Goal: Transaction & Acquisition: Purchase product/service

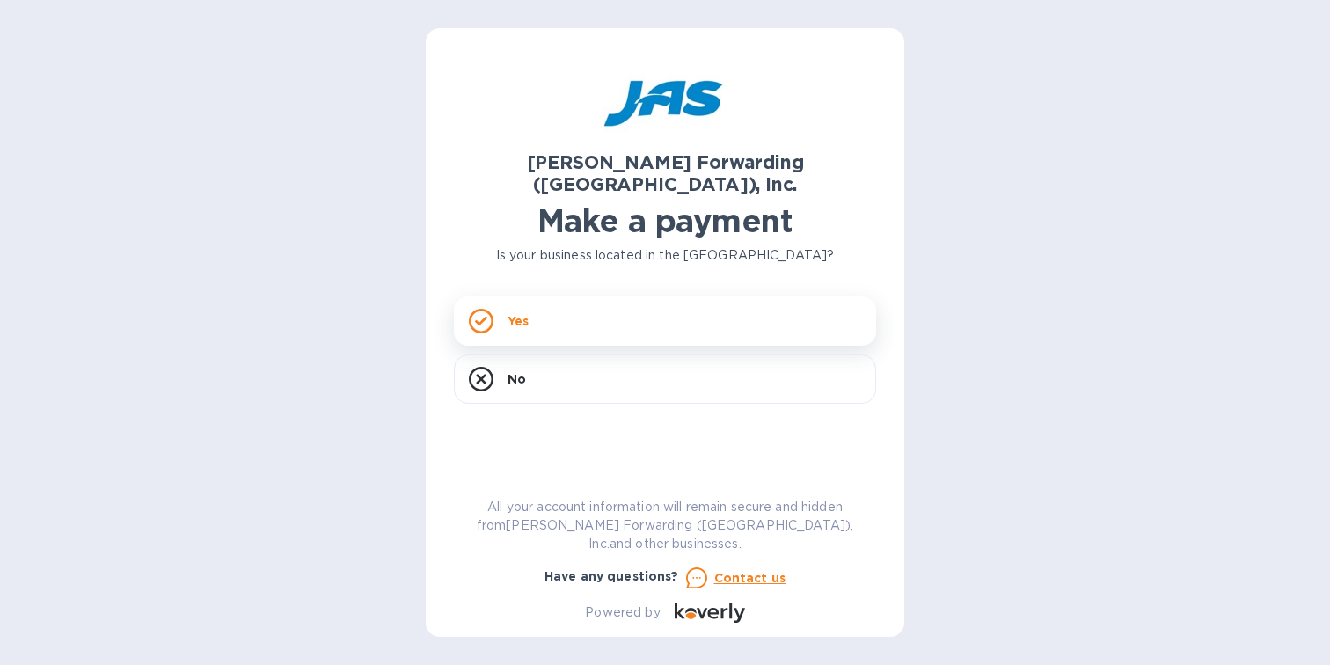
click at [584, 318] on div "Yes" at bounding box center [665, 320] width 422 height 49
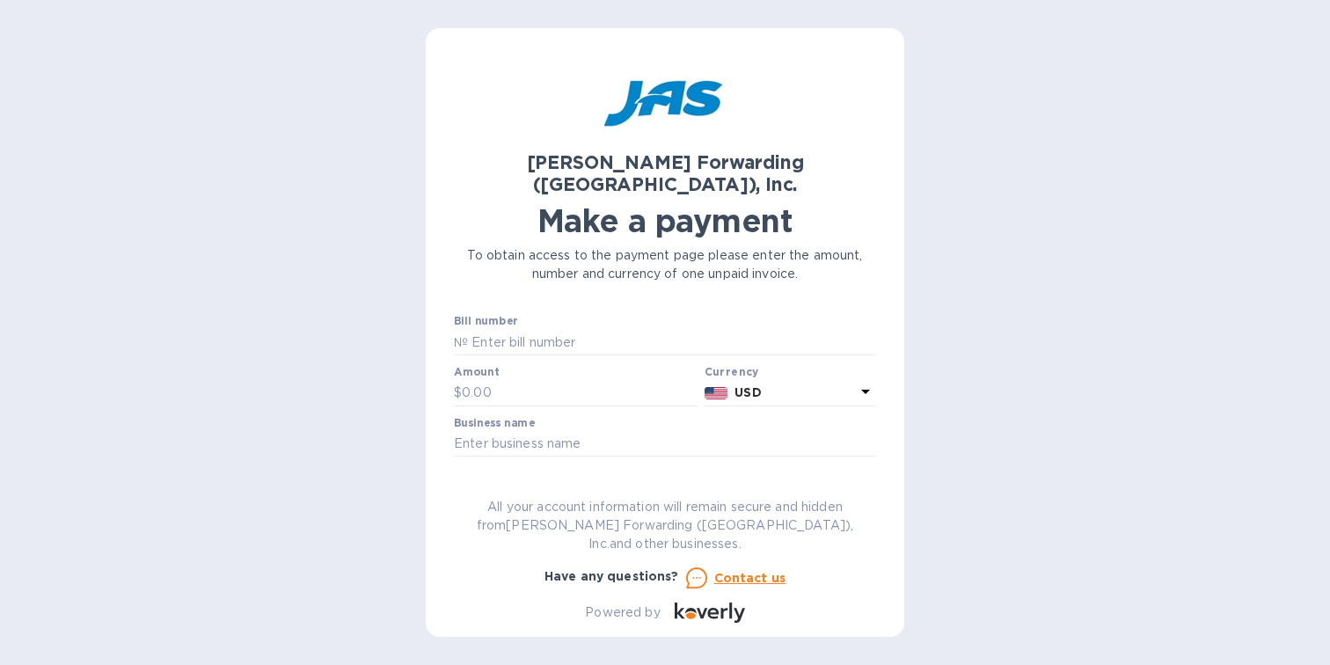
click at [584, 329] on input "text" at bounding box center [672, 342] width 408 height 26
paste input "SFO503378281"
type input "SFO503378281"
click at [490, 380] on input "text" at bounding box center [580, 393] width 236 height 26
type input "3,689.84"
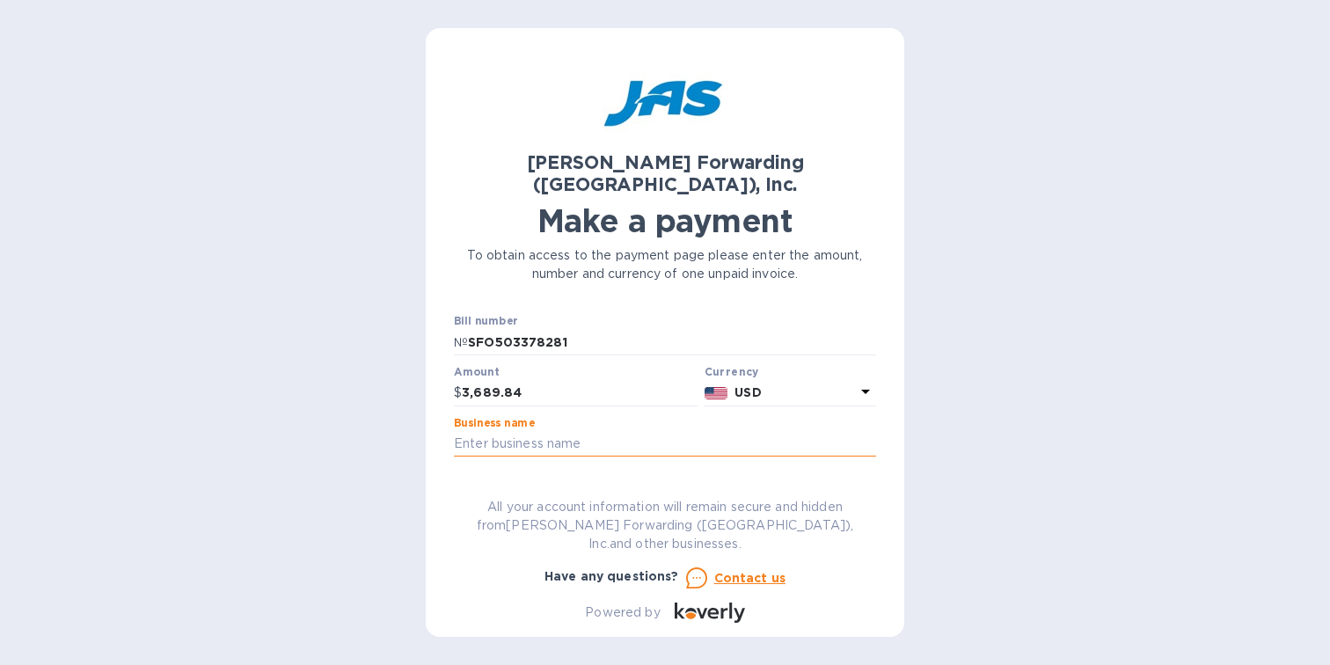
click at [617, 431] on input "text" at bounding box center [665, 444] width 422 height 26
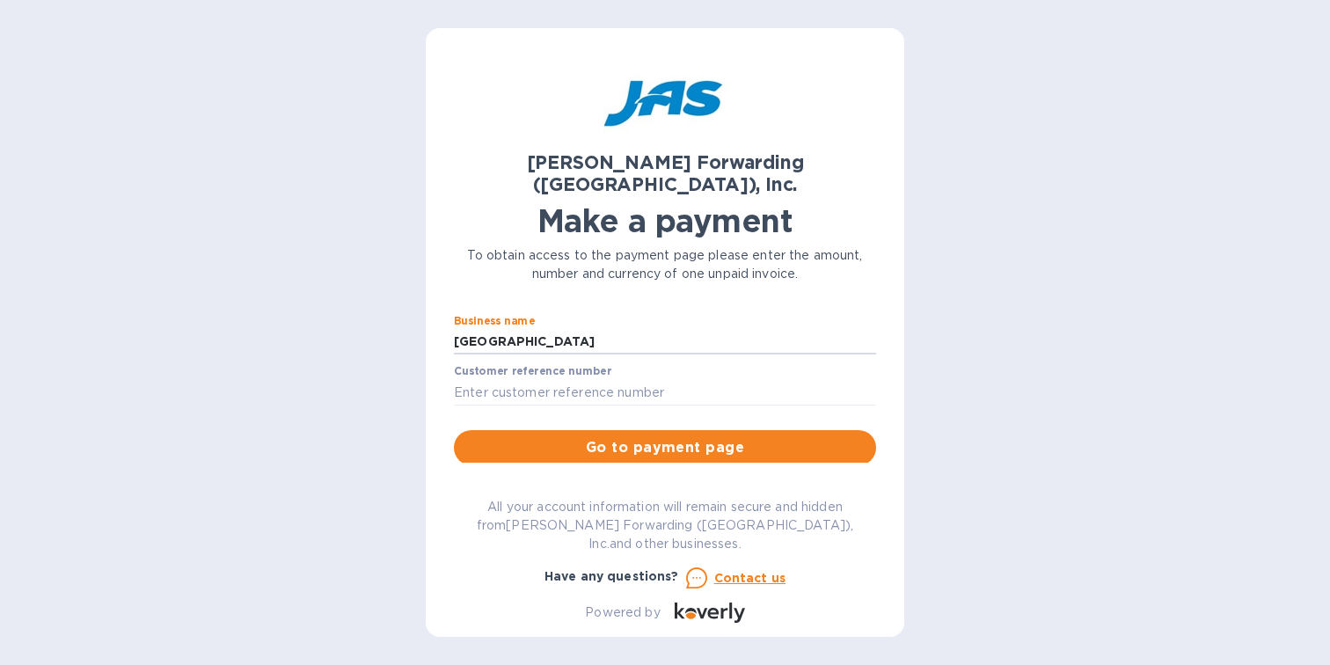
scroll to position [144, 0]
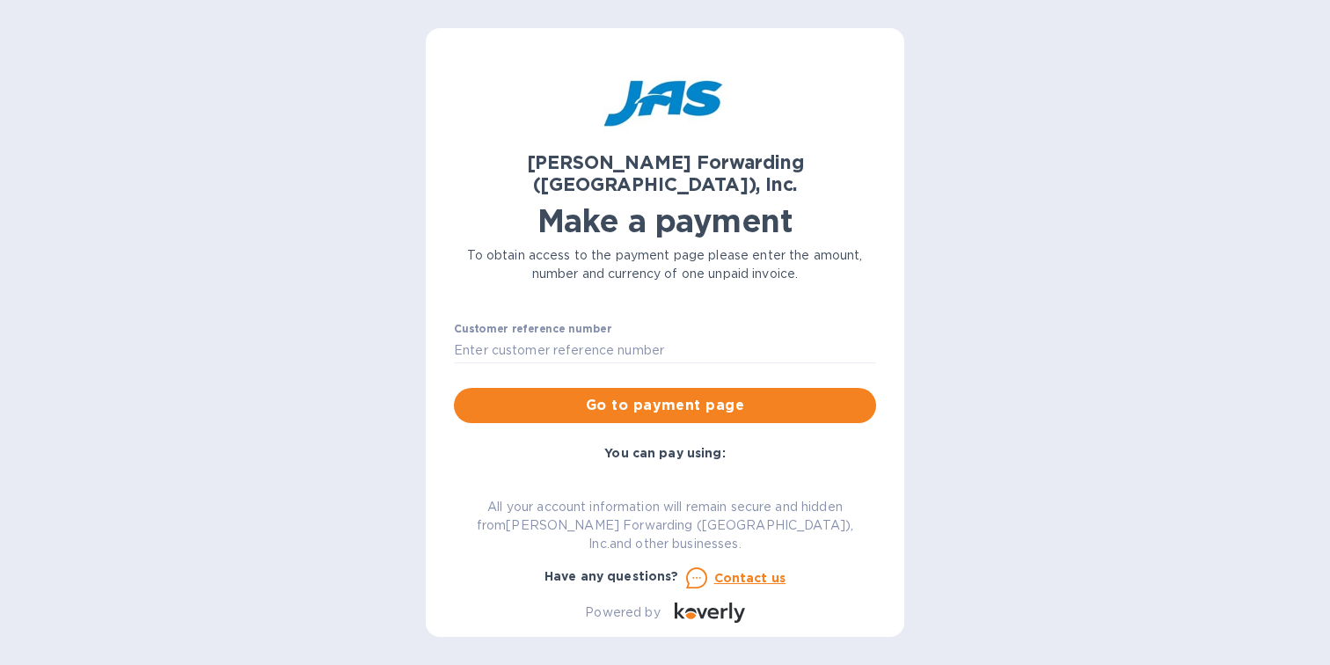
type input "[GEOGRAPHIC_DATA]"
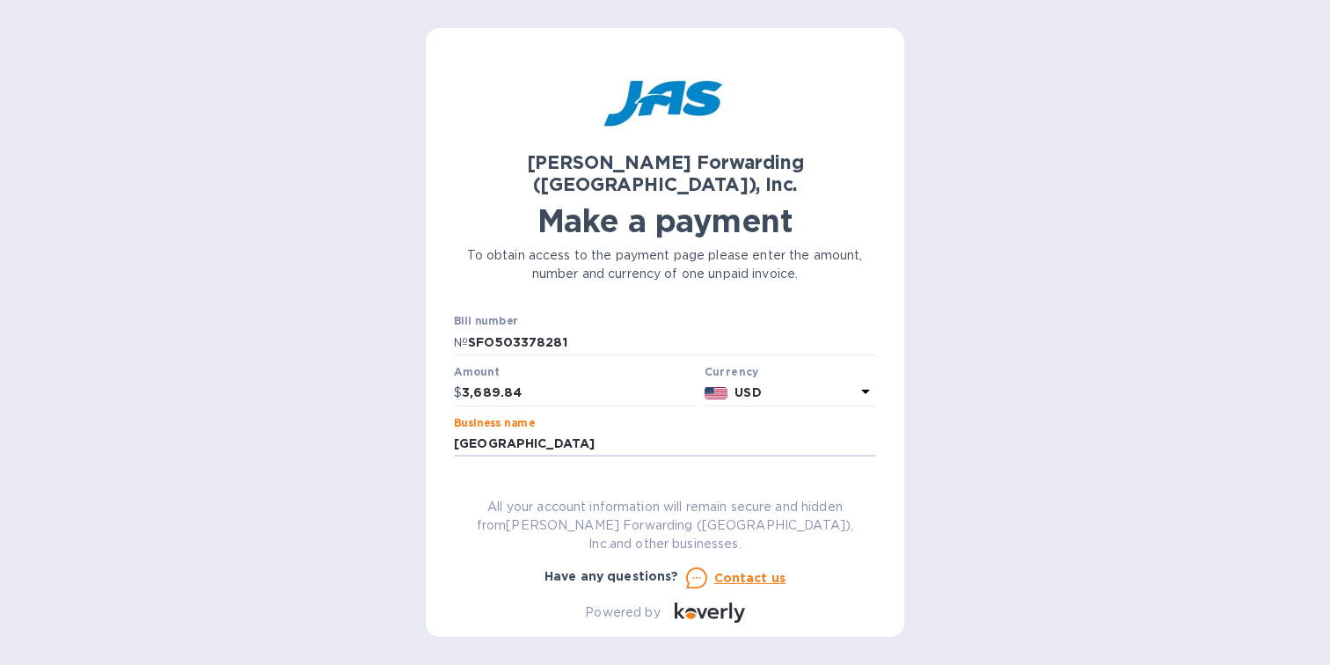
scroll to position [155, 0]
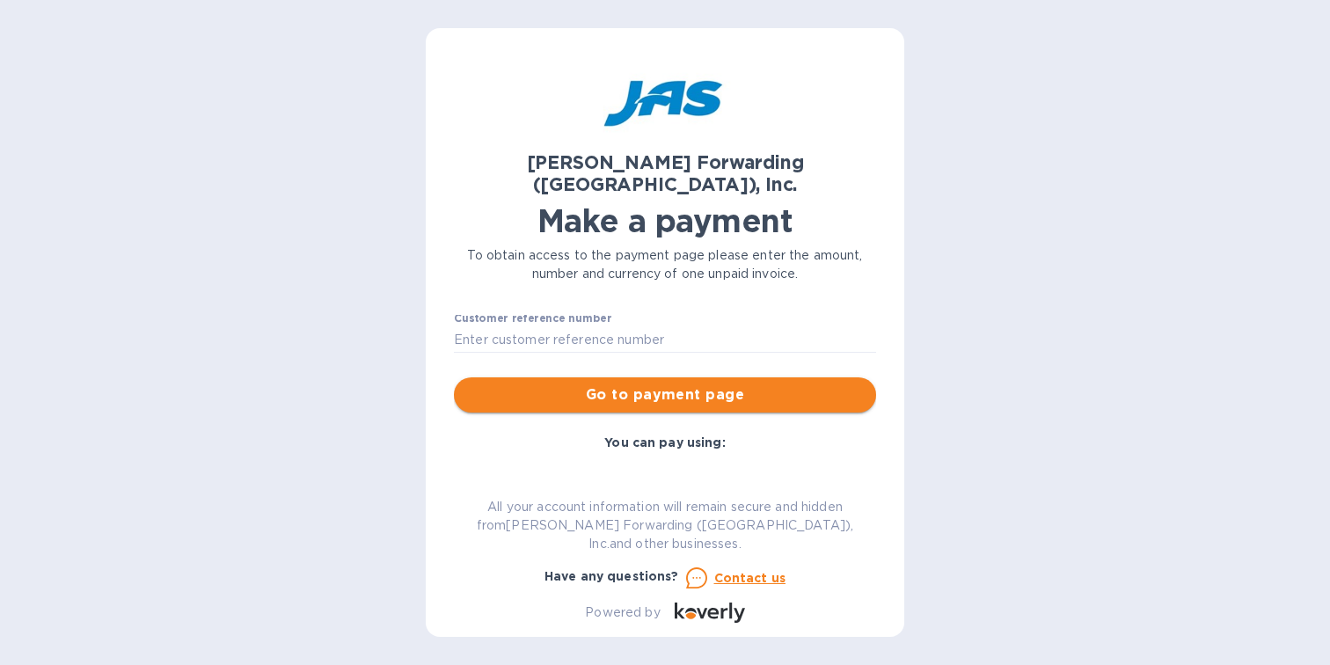
click at [659, 384] on span "Go to payment page" at bounding box center [665, 394] width 394 height 21
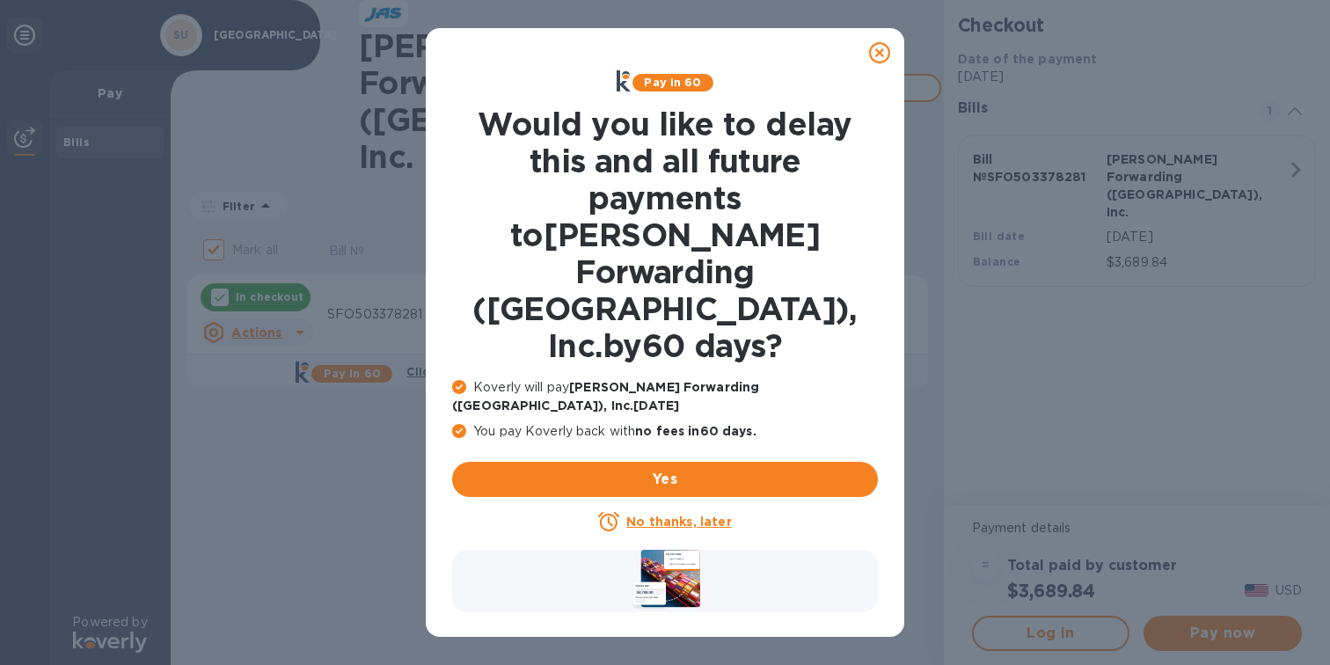
click at [671, 514] on u "No thanks, later" at bounding box center [678, 521] width 105 height 14
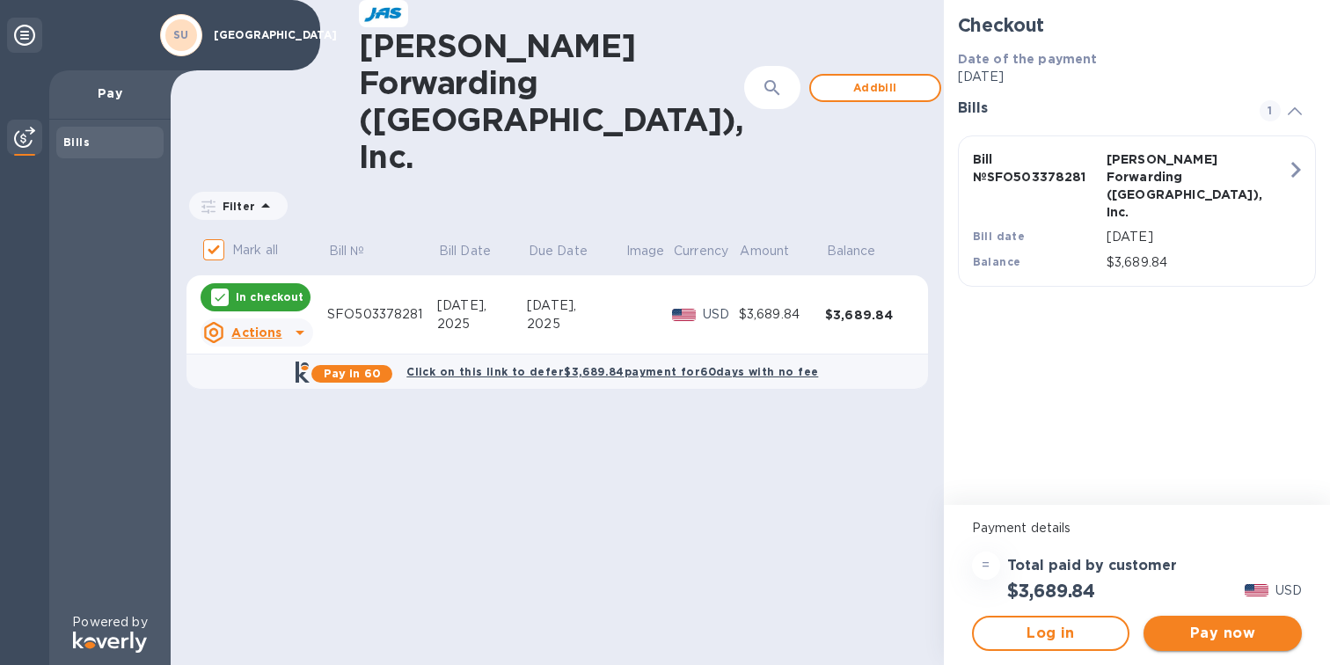
click at [1185, 639] on span "Pay now" at bounding box center [1222, 633] width 130 height 21
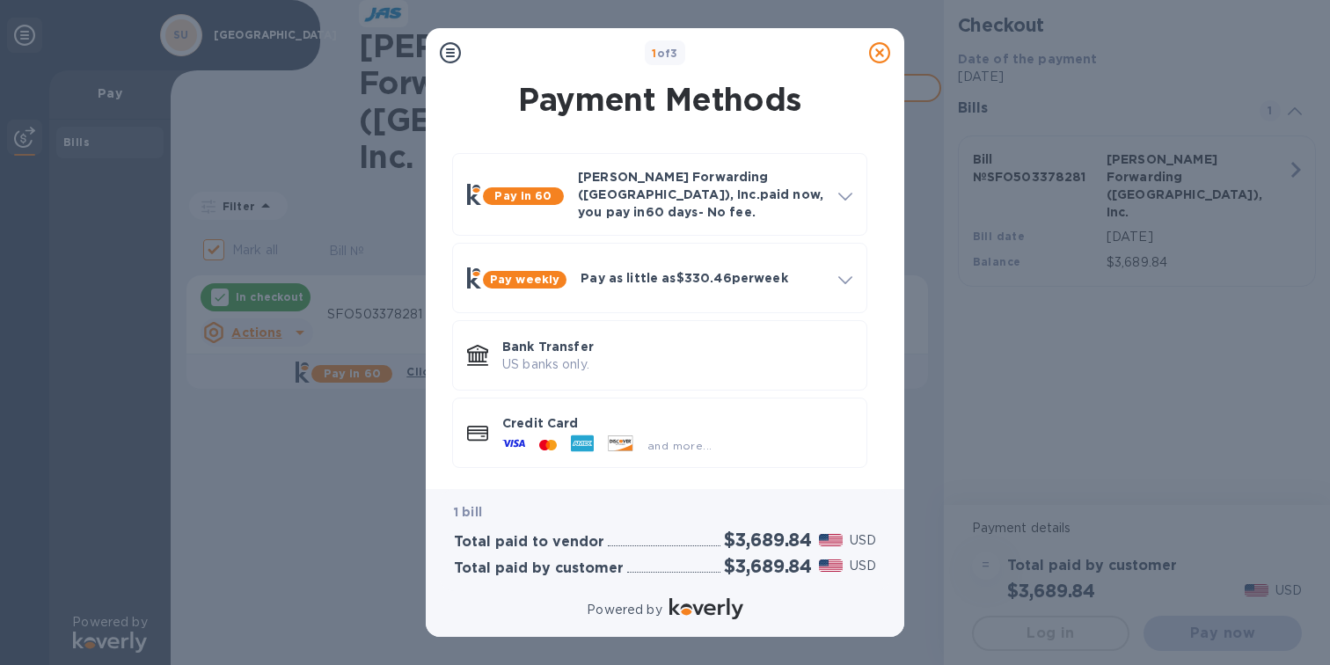
click at [688, 446] on div "and more..." at bounding box center [606, 445] width 223 height 26
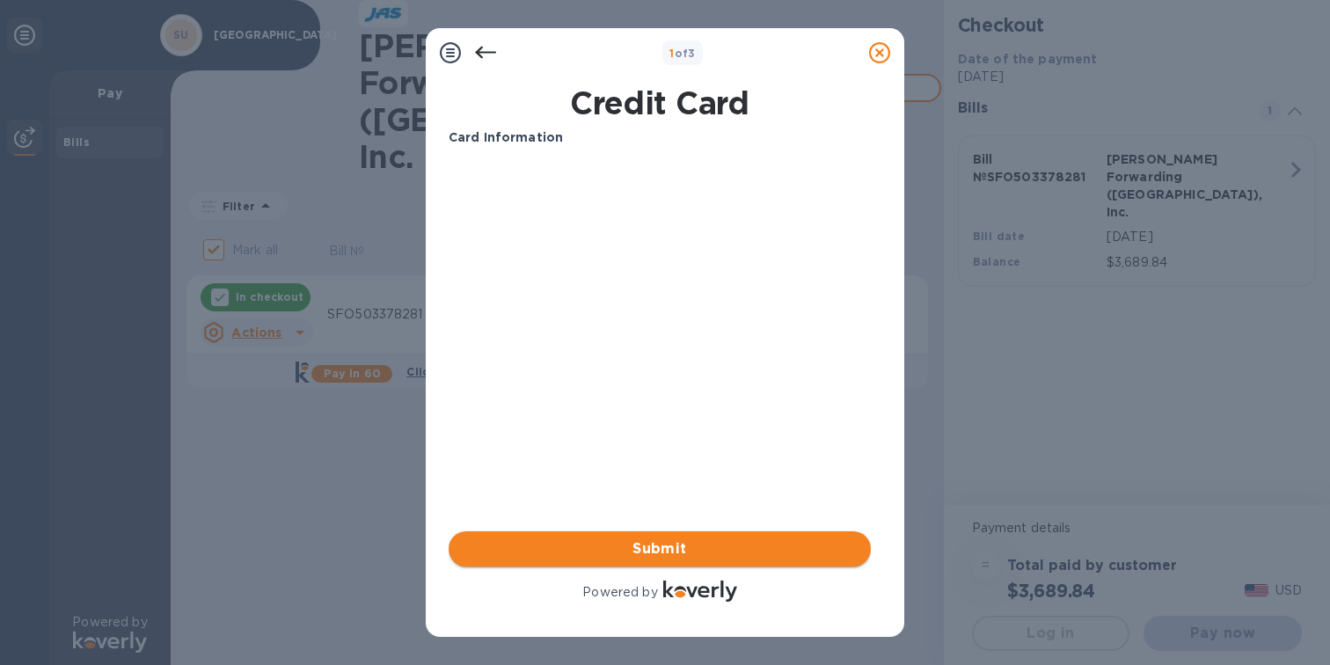
click at [637, 543] on span "Submit" at bounding box center [660, 548] width 394 height 21
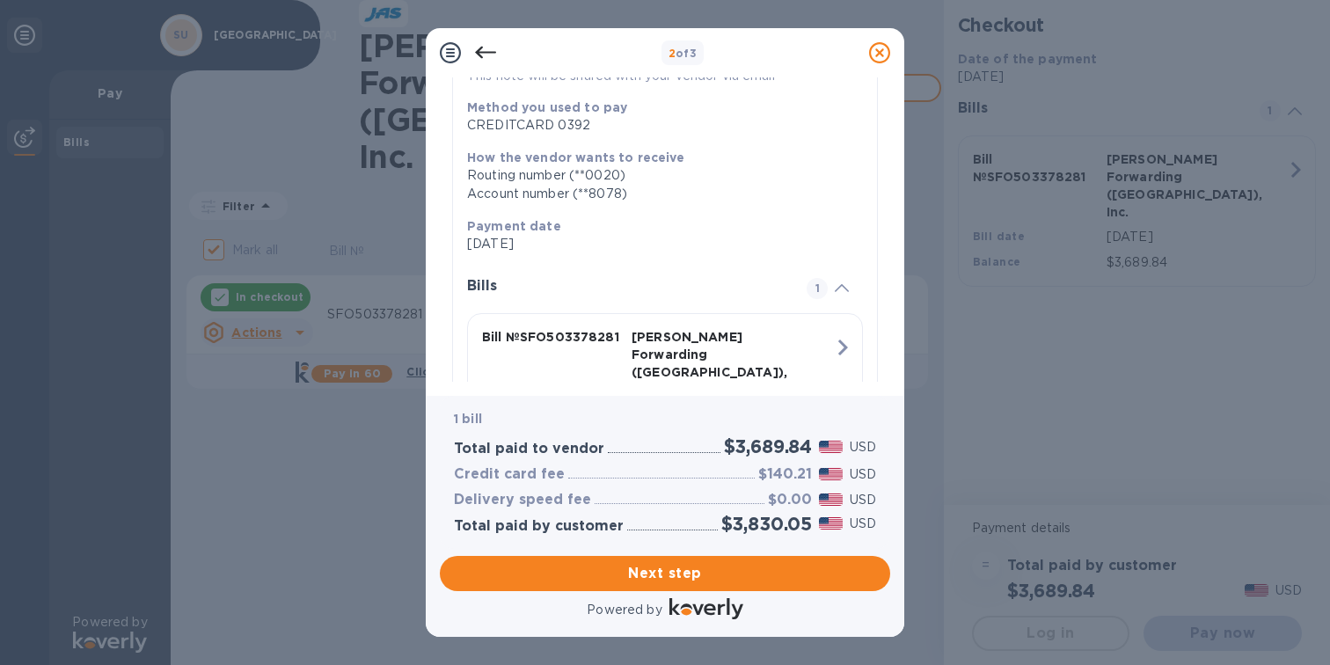
scroll to position [312, 0]
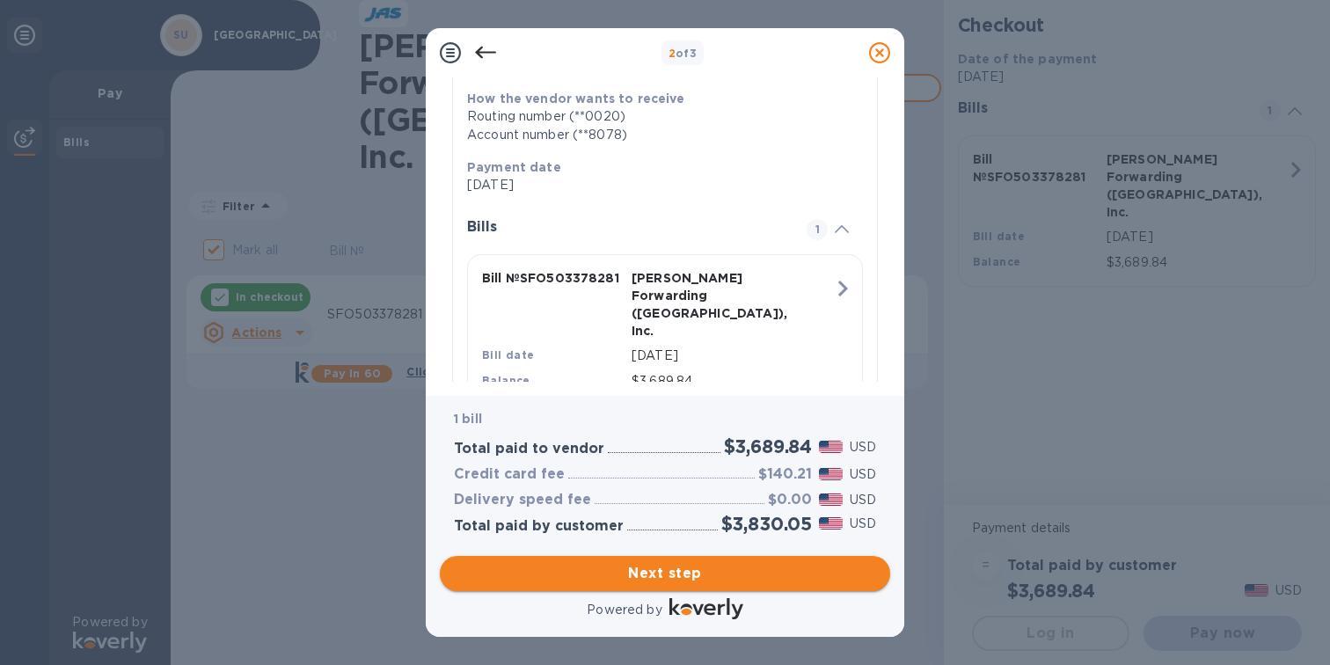
click at [697, 579] on span "Next step" at bounding box center [665, 573] width 422 height 21
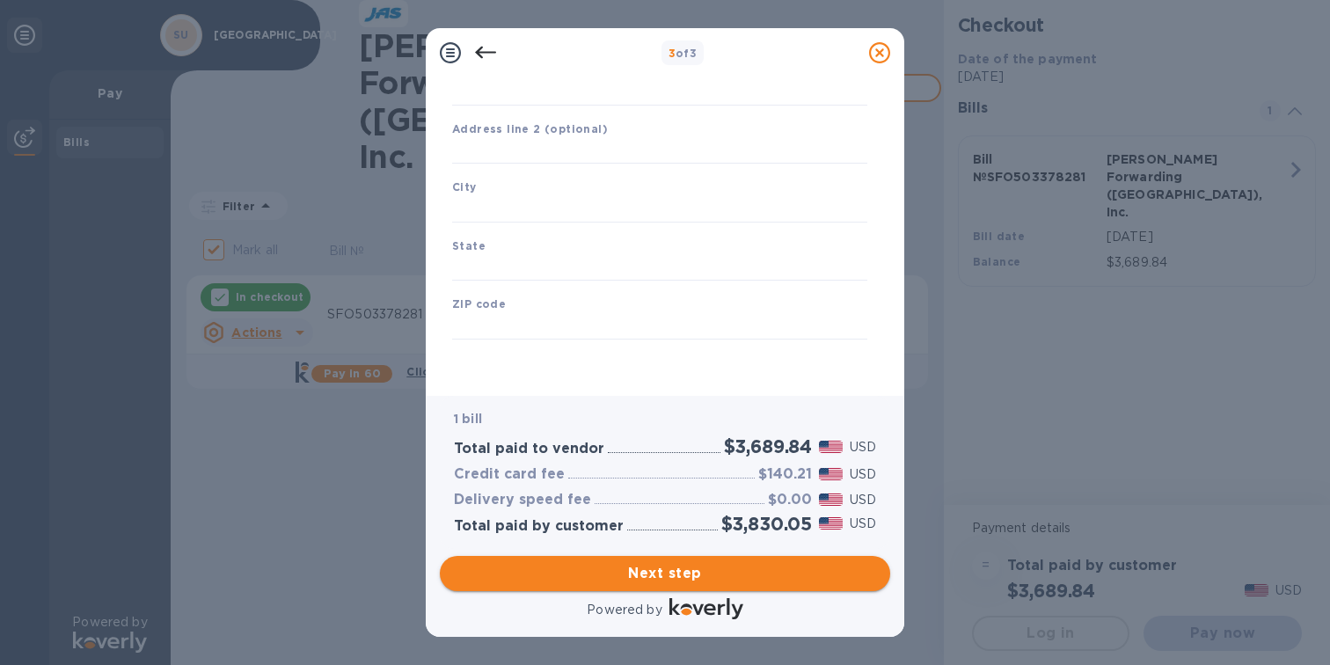
type input "[GEOGRAPHIC_DATA]"
click at [1052, 266] on div "3 of 3 Business Information Legal business name Please provide the legal name t…" at bounding box center [665, 332] width 1330 height 665
click at [687, 569] on span "Next step" at bounding box center [665, 573] width 422 height 21
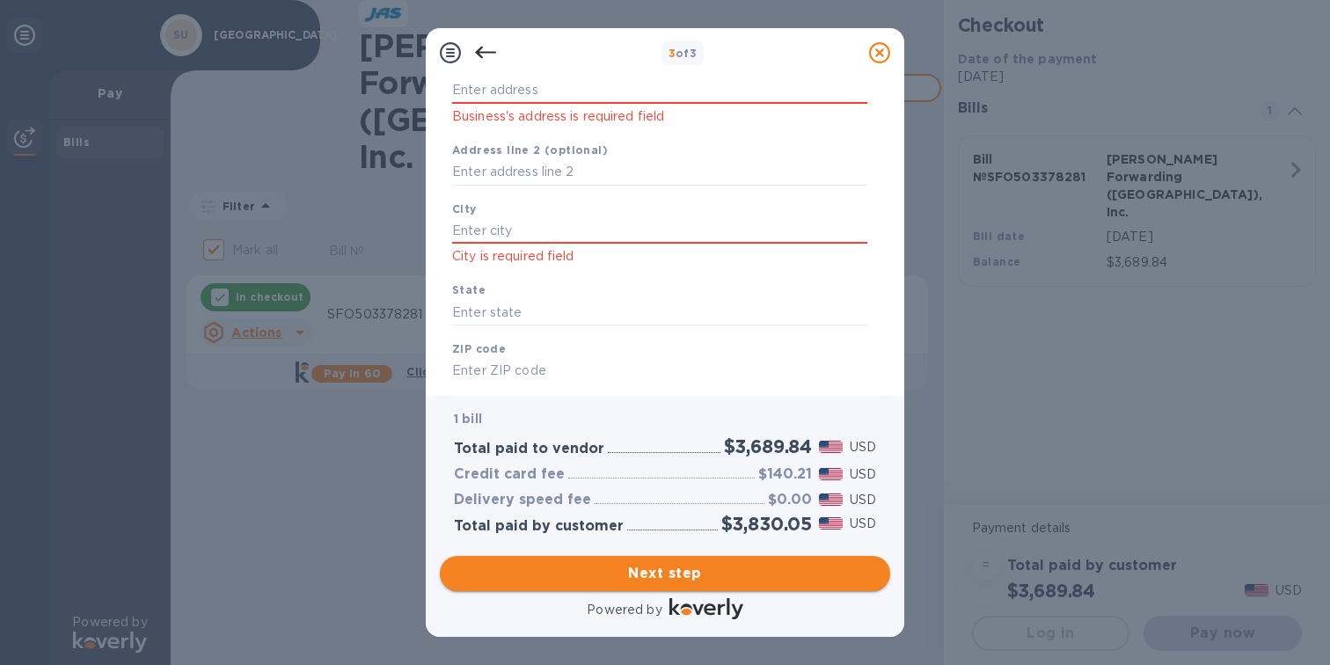
scroll to position [266, 0]
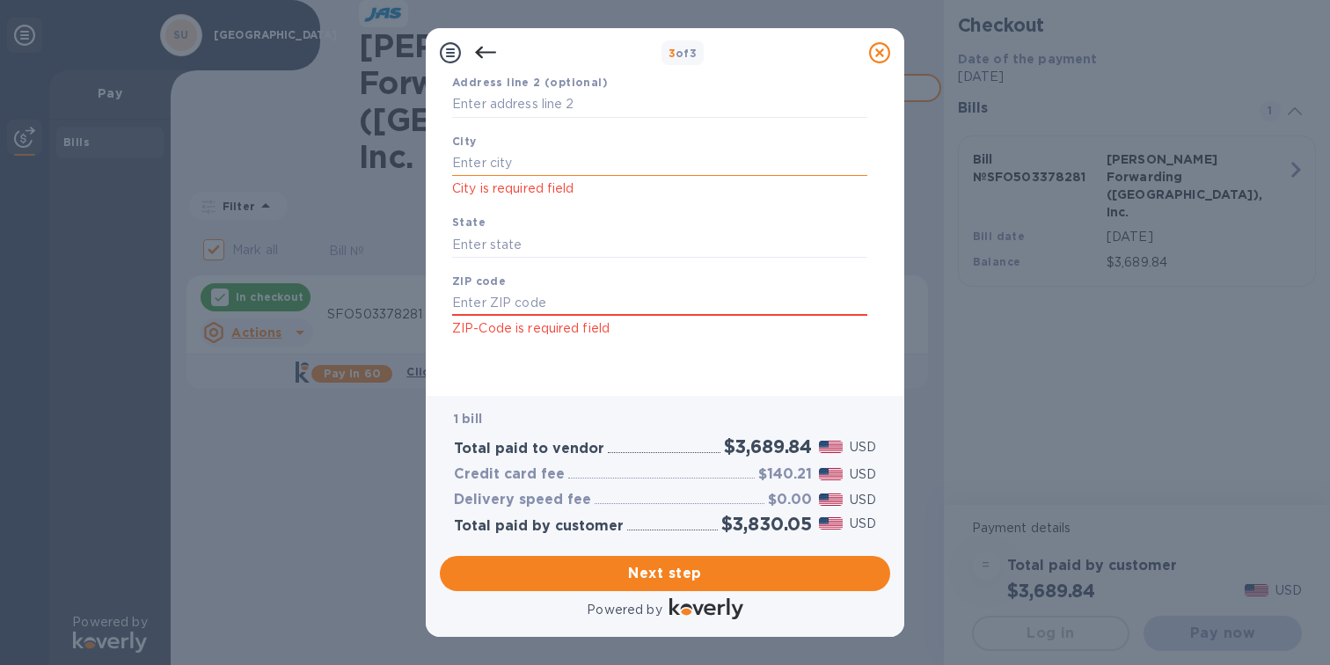
click at [469, 153] on input "text" at bounding box center [659, 163] width 415 height 26
type input "[GEOGRAPHIC_DATA]"
click at [499, 253] on input "text" at bounding box center [659, 244] width 415 height 26
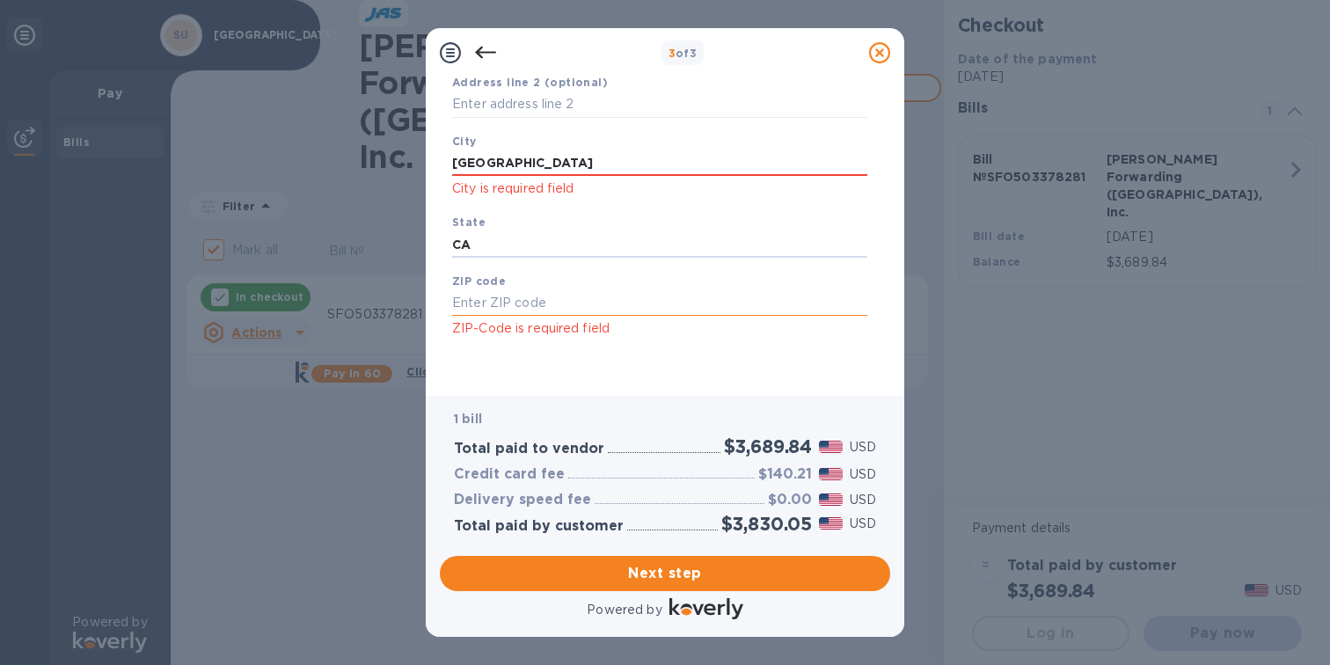
type input "CA"
click at [511, 295] on input "text" at bounding box center [659, 303] width 415 height 26
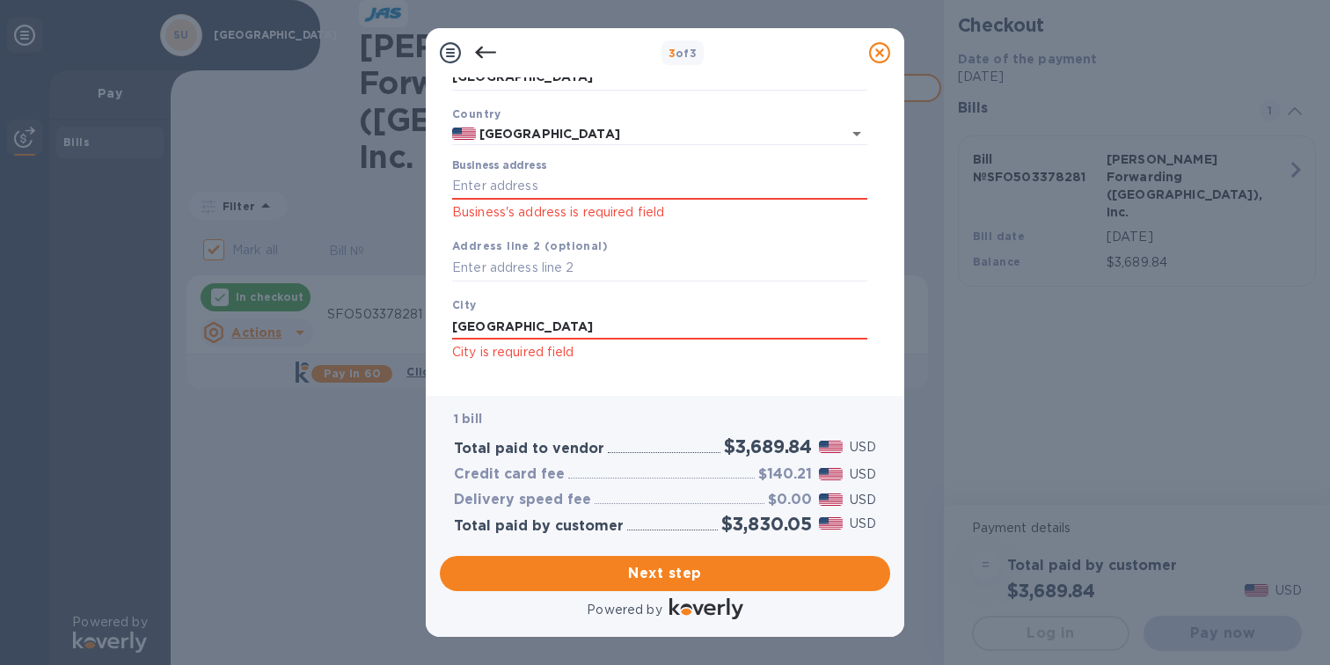
scroll to position [0, 0]
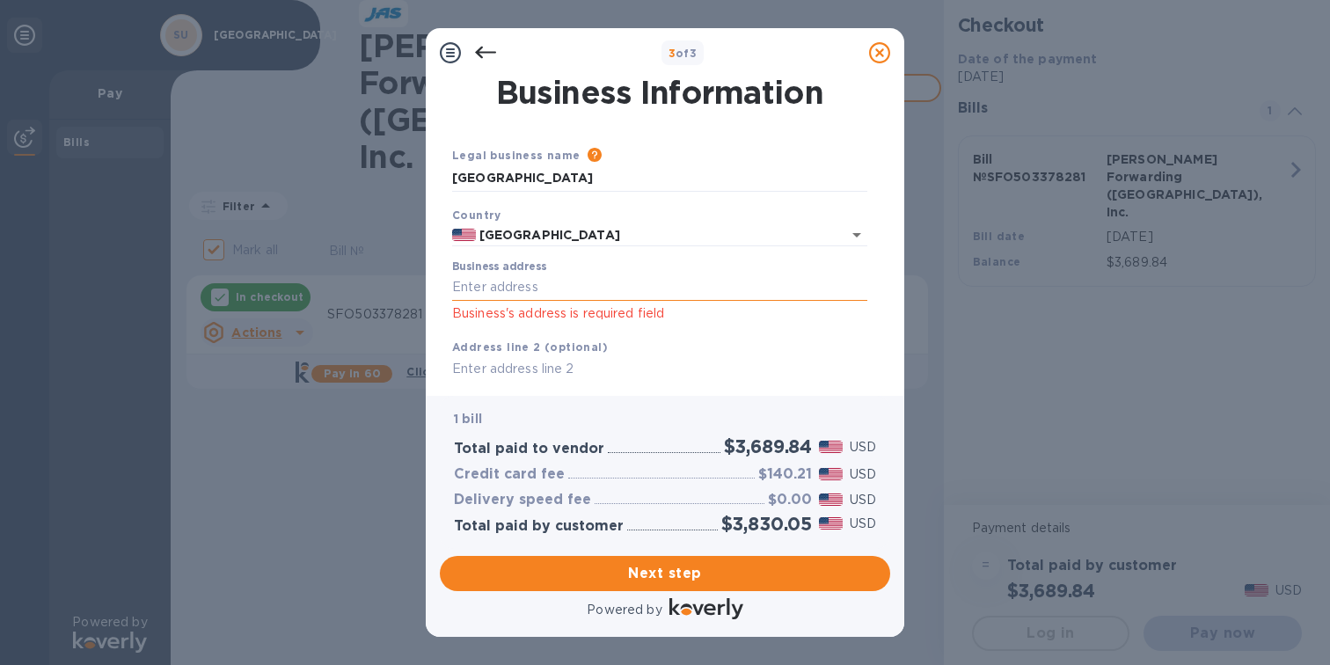
type input "94304"
click at [537, 299] on input "Business address" at bounding box center [659, 287] width 415 height 26
type input "[STREET_ADDRESS][PERSON_NAME]"
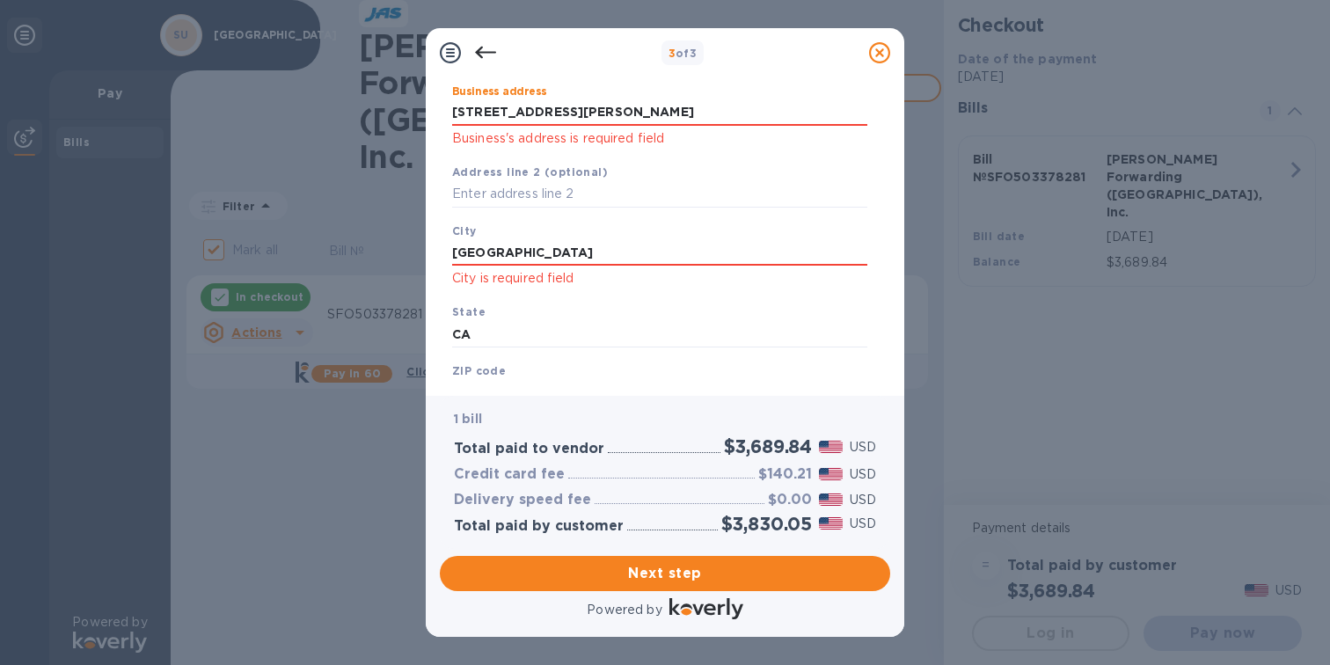
scroll to position [266, 0]
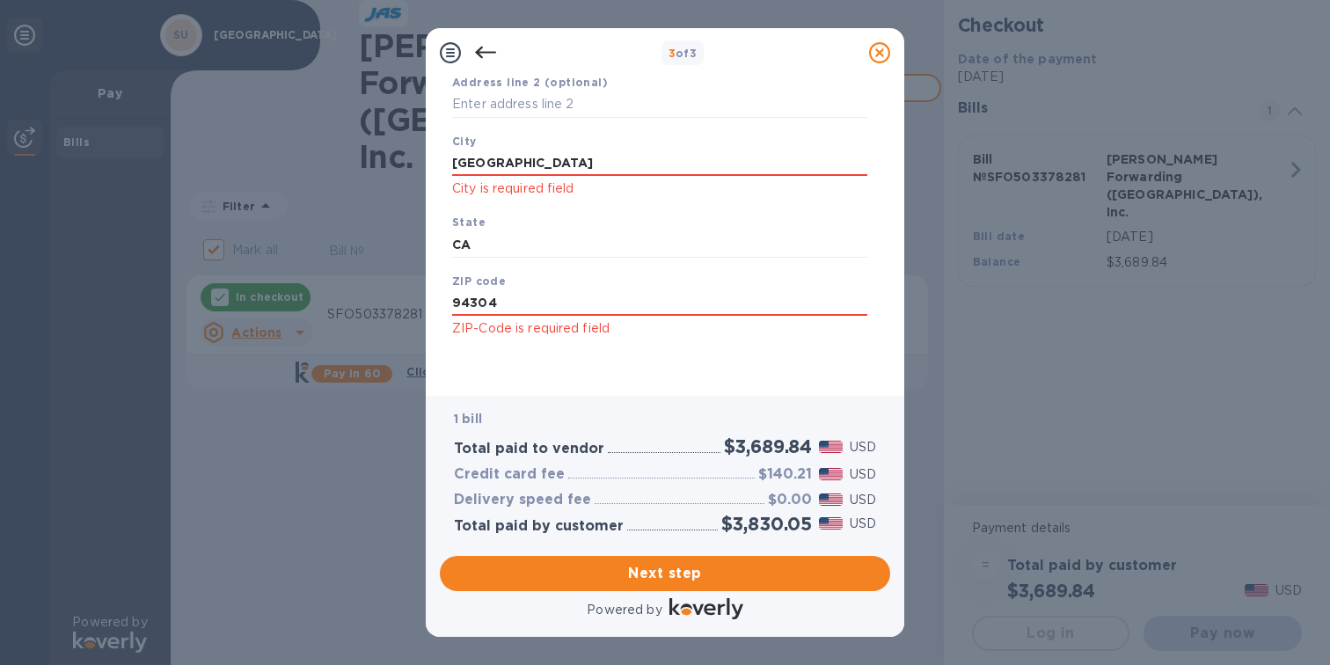
click at [642, 595] on div "Powered by" at bounding box center [664, 610] width 457 height 32
click at [643, 570] on span "Next step" at bounding box center [665, 573] width 422 height 21
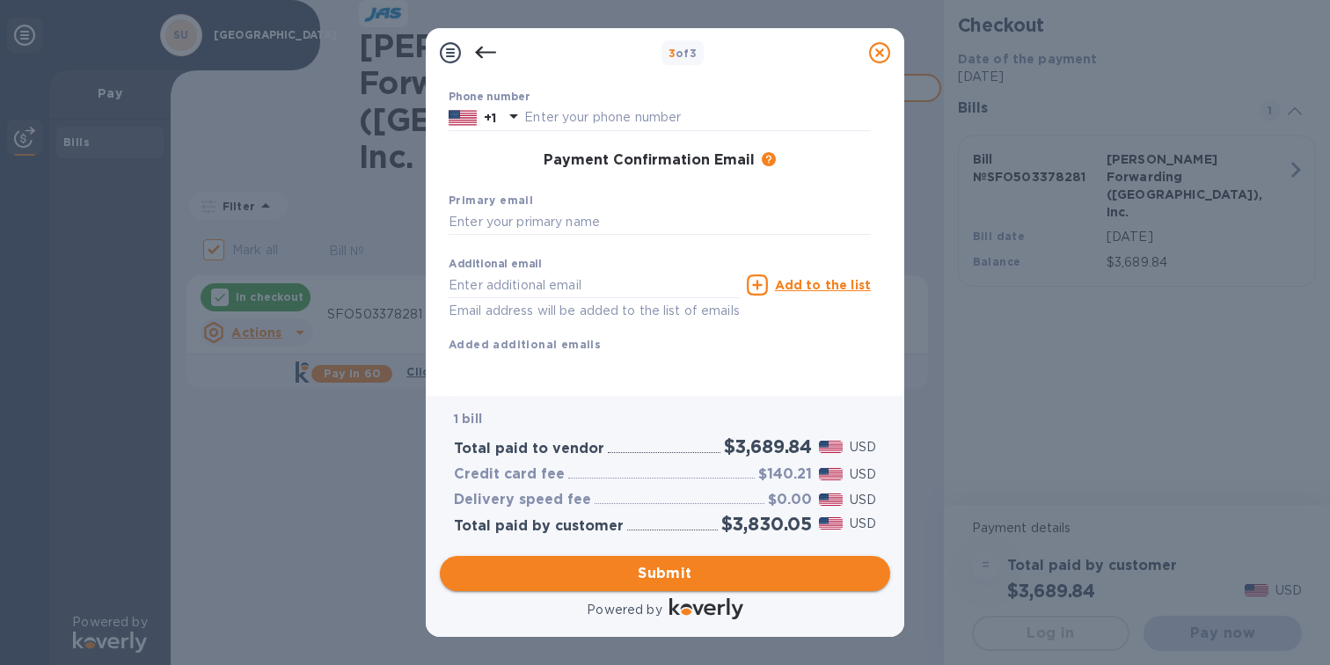
scroll to position [238, 0]
click at [527, 209] on input "text" at bounding box center [660, 222] width 422 height 26
type input "[EMAIL_ADDRESS][DOMAIN_NAME]"
click at [506, 272] on input "text" at bounding box center [594, 285] width 291 height 26
click at [804, 310] on div "Additional email Email address will be added to the list of emails Add to the l…" at bounding box center [660, 301] width 422 height 105
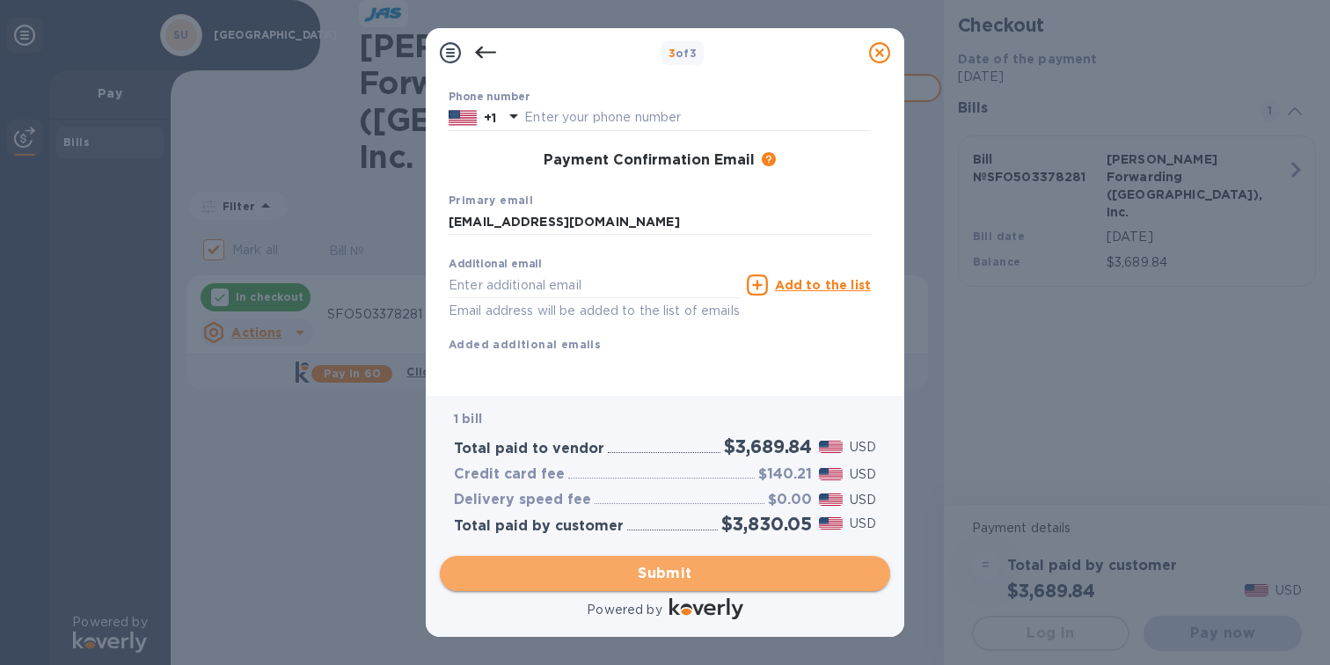
click at [669, 570] on span "Submit" at bounding box center [665, 573] width 422 height 21
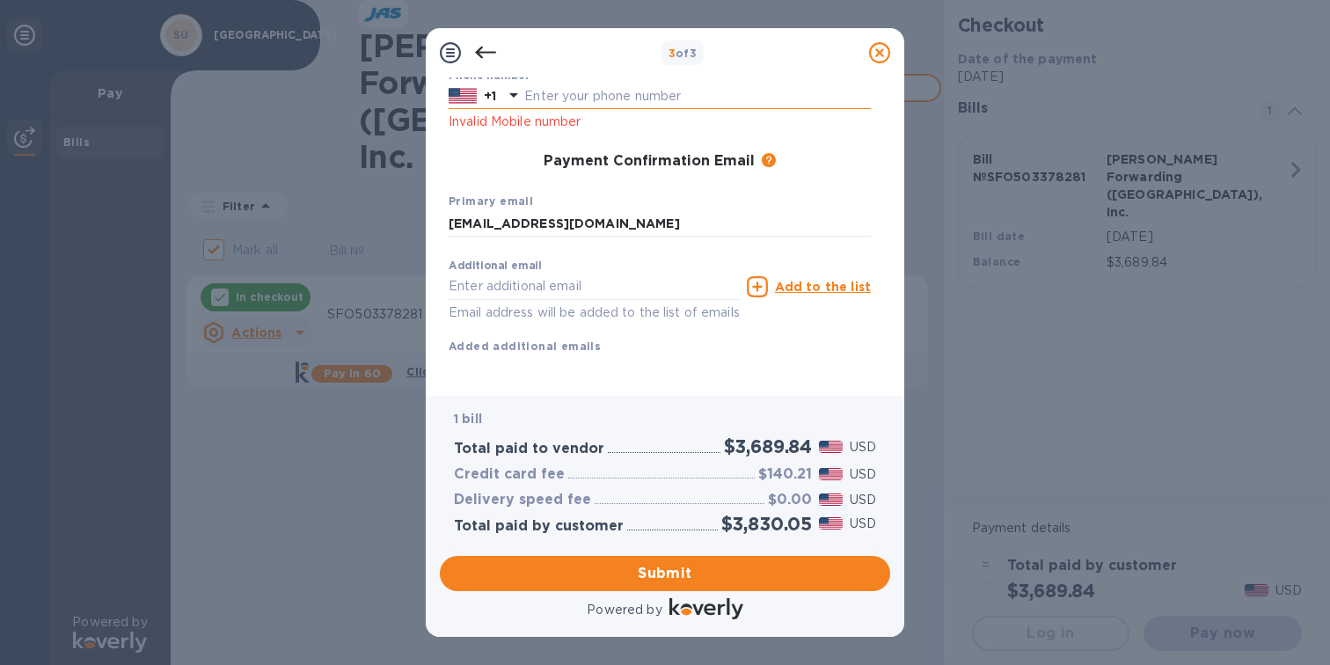
click at [546, 91] on input "text" at bounding box center [697, 97] width 346 height 26
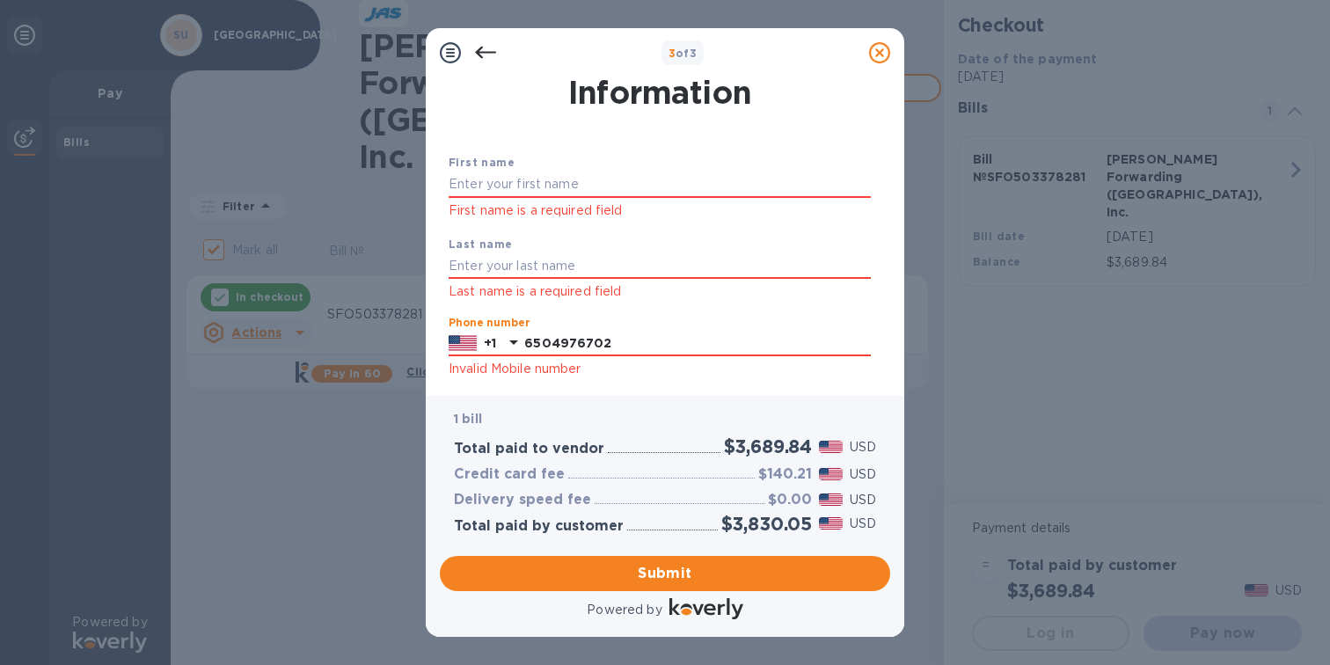
scroll to position [35, 0]
type input "6504976702"
click at [515, 182] on input "text" at bounding box center [660, 186] width 422 height 26
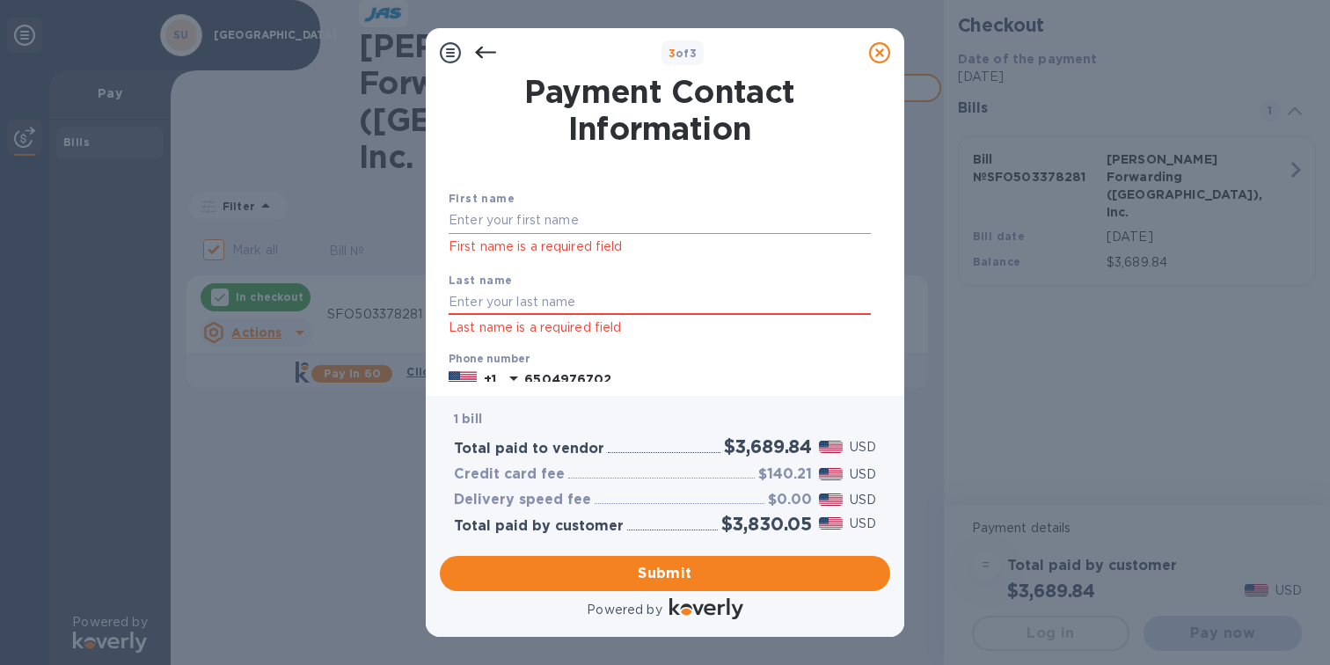
scroll to position [0, 0]
type input "Lauren"
type input "Berriatua"
type input "[EMAIL_ADDRESS][DOMAIN_NAME]"
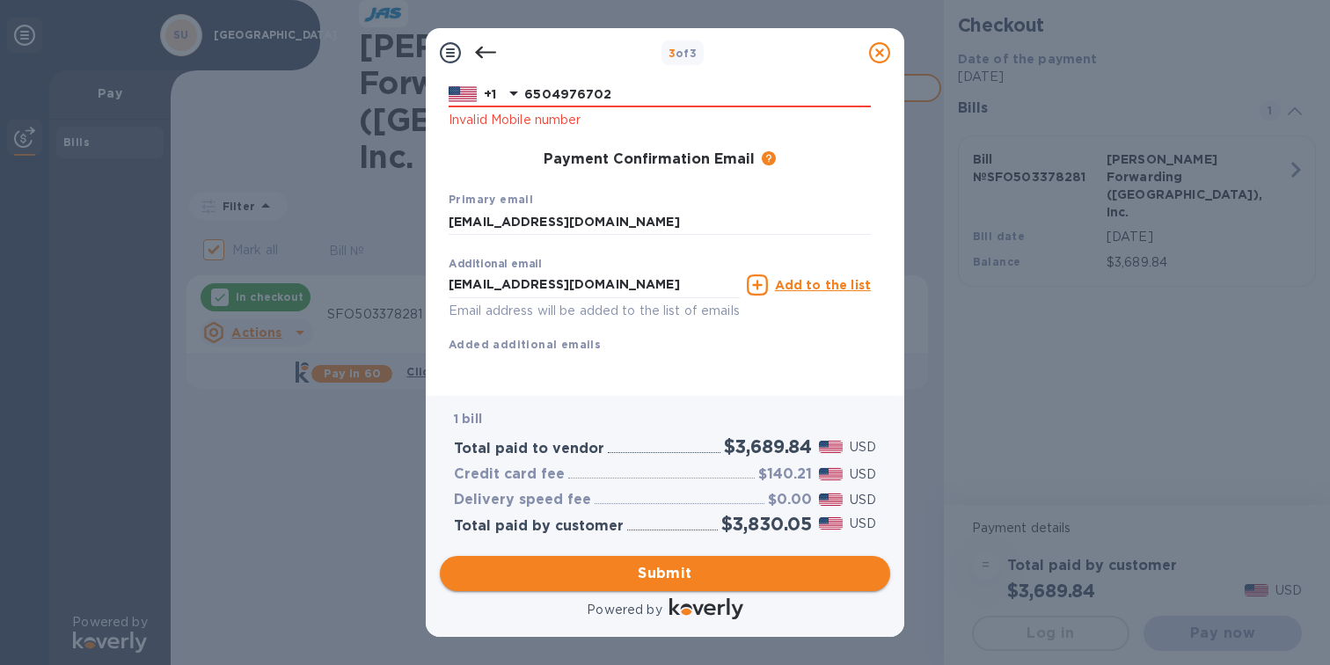
click at [664, 578] on span "Submit" at bounding box center [665, 573] width 422 height 21
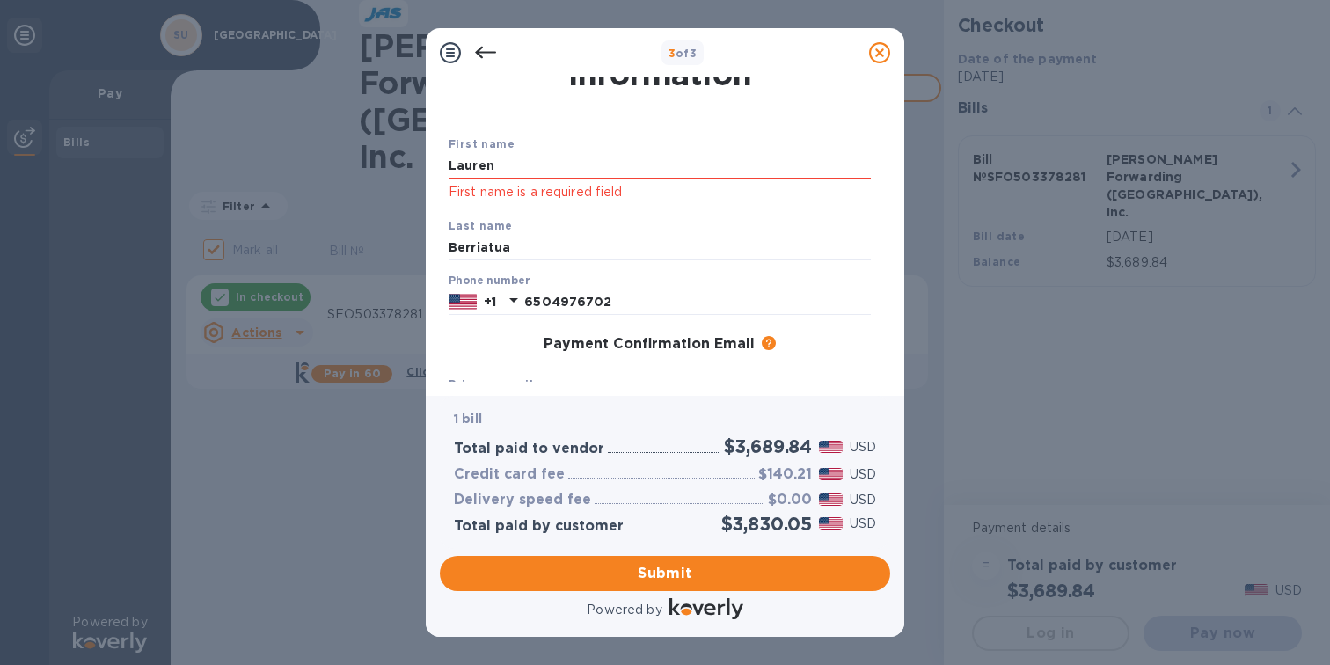
scroll to position [0, 0]
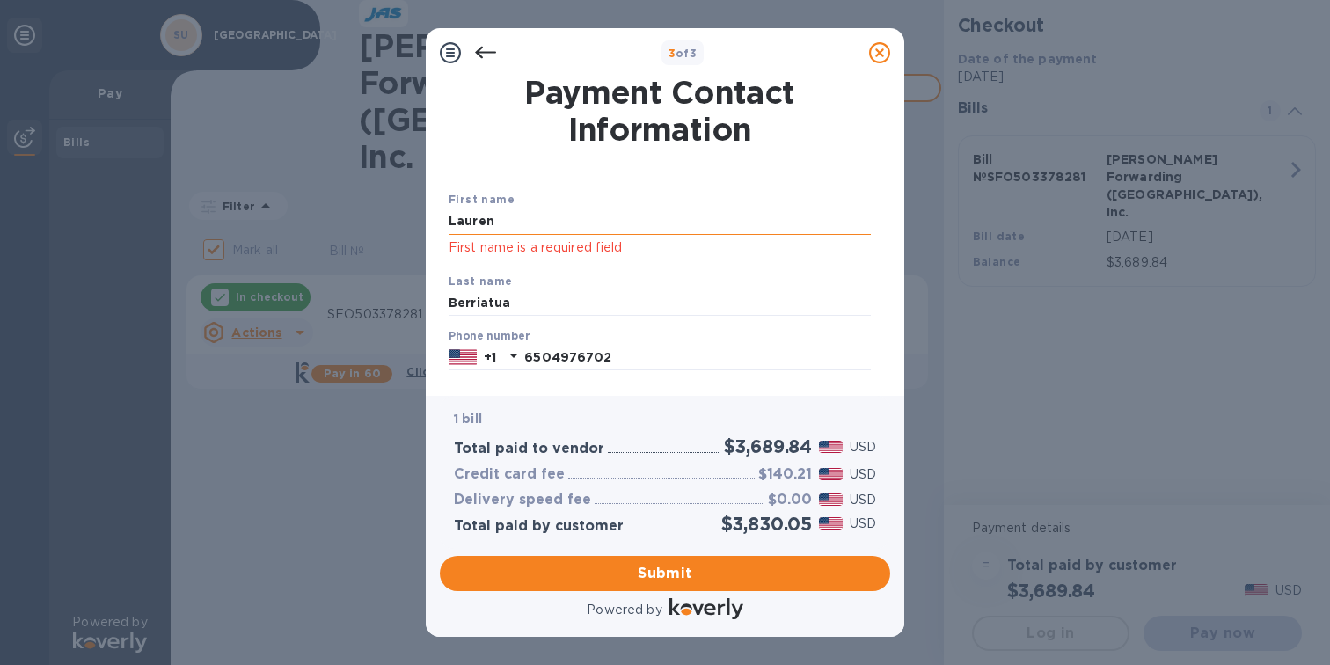
click at [506, 222] on input "Lauren" at bounding box center [660, 221] width 422 height 26
type input "Lauren"
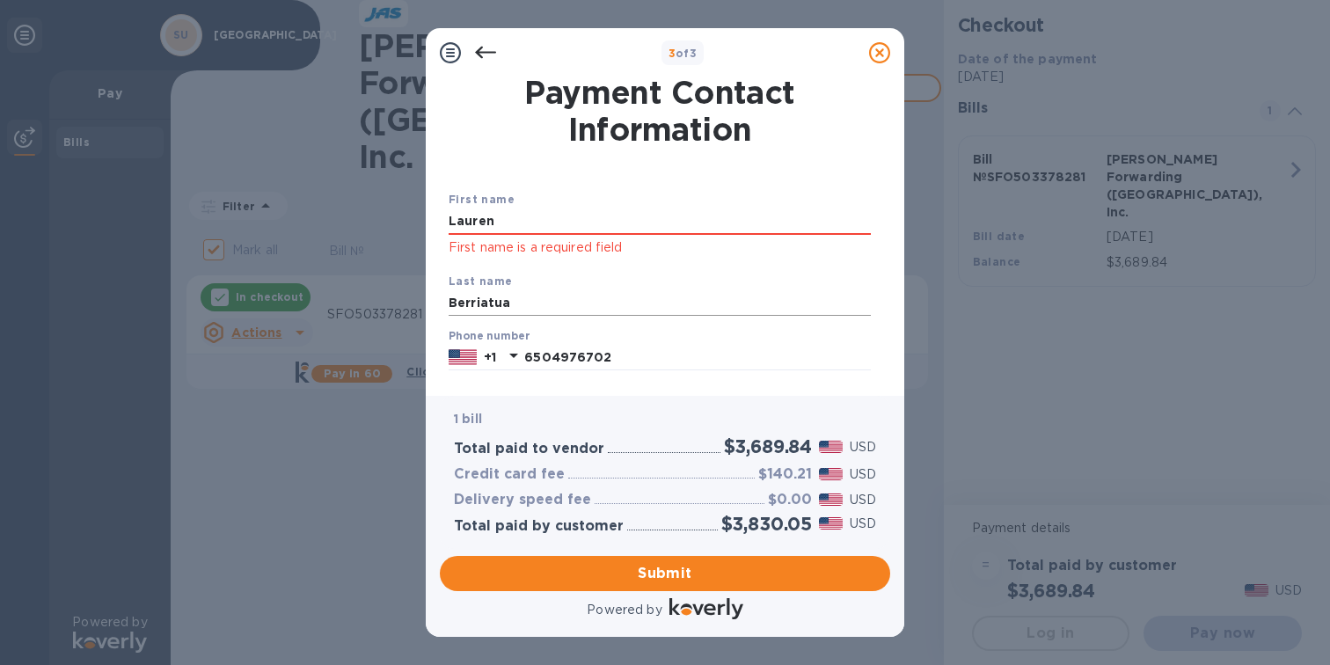
click at [515, 310] on input "Berriatua" at bounding box center [660, 303] width 422 height 26
click at [679, 569] on span "Submit" at bounding box center [665, 573] width 422 height 21
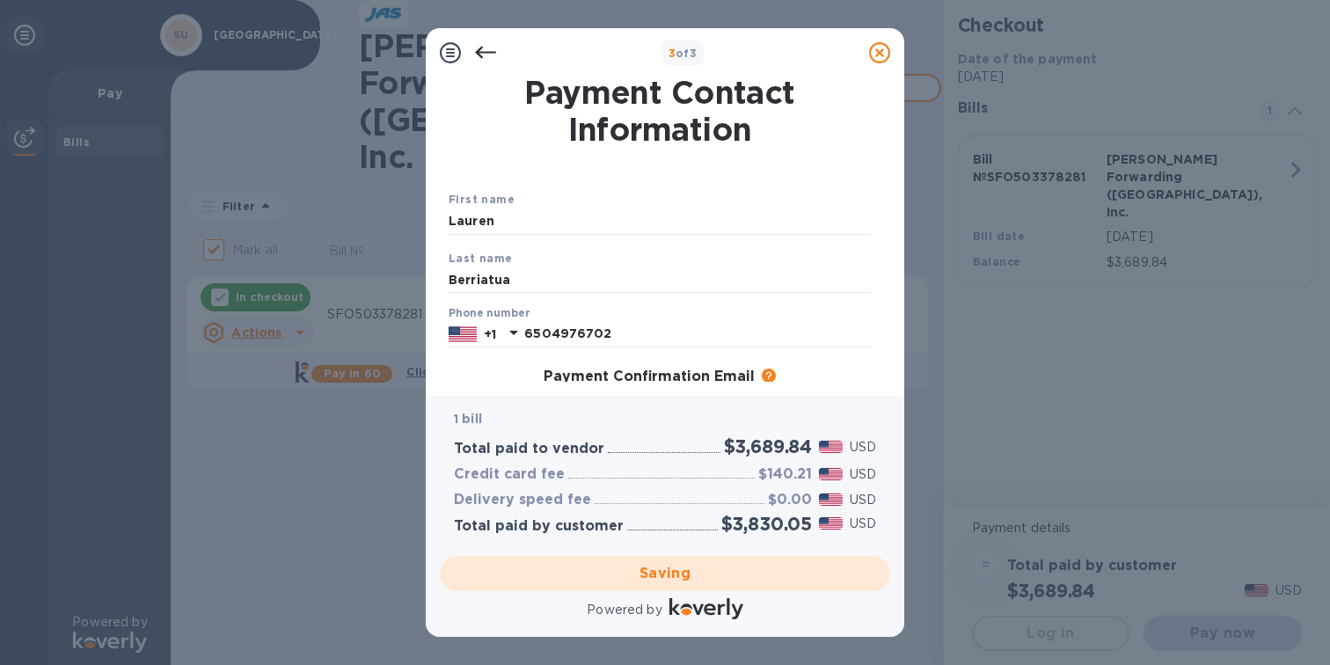
checkbox input "false"
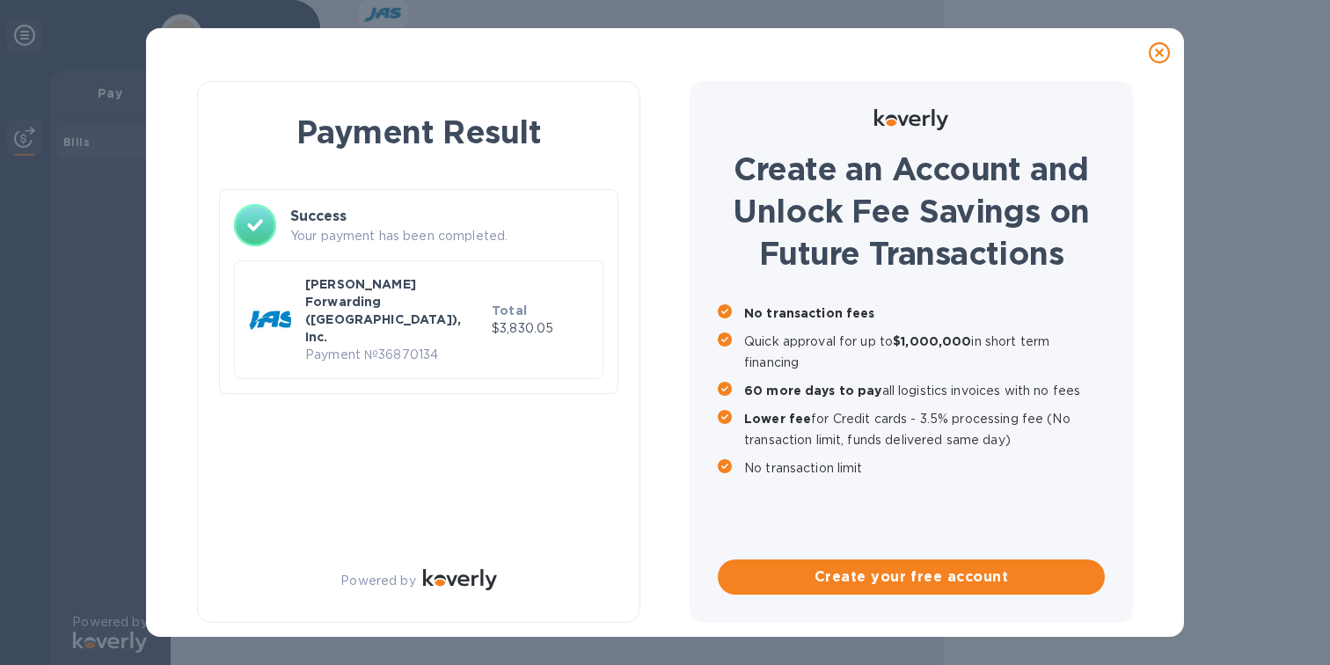
click at [414, 316] on div "[PERSON_NAME] Forwarding ([GEOGRAPHIC_DATA]), Inc. Payment № 36870134" at bounding box center [395, 320] width 186 height 96
click at [395, 280] on p "[PERSON_NAME] Forwarding ([GEOGRAPHIC_DATA]), Inc." at bounding box center [394, 310] width 179 height 70
click at [1163, 63] on div at bounding box center [1158, 52] width 35 height 35
